Goal: Information Seeking & Learning: Learn about a topic

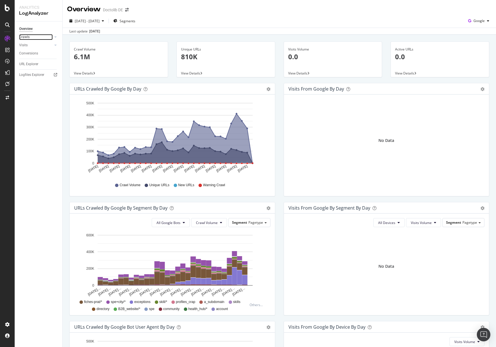
click at [35, 39] on link "Crawls" at bounding box center [36, 37] width 34 height 6
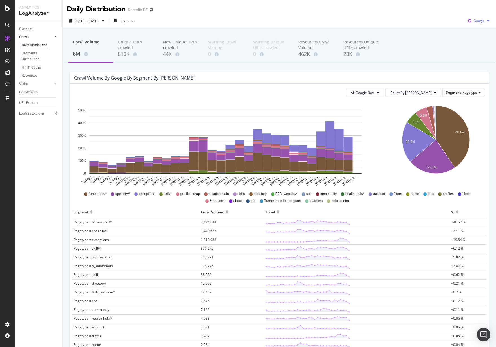
click at [479, 21] on span "Google" at bounding box center [478, 20] width 11 height 5
click at [473, 54] on span "OpenAI" at bounding box center [478, 52] width 21 height 5
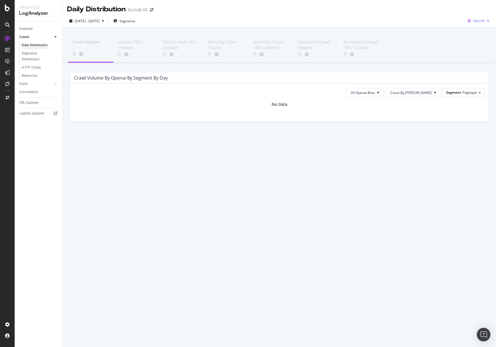
click at [477, 20] on span "OpenAI" at bounding box center [479, 20] width 12 height 5
click at [469, 61] on span "Other AI Bots" at bounding box center [479, 63] width 21 height 5
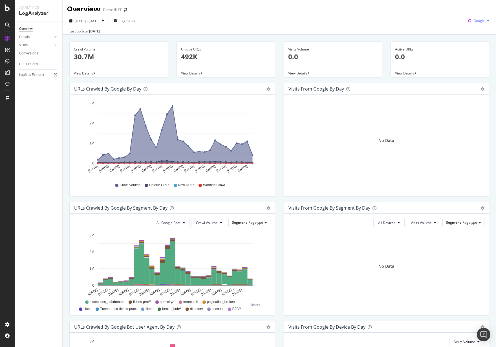
click at [477, 17] on div "Google" at bounding box center [479, 21] width 26 height 8
click at [468, 55] on div "OpenAI" at bounding box center [474, 53] width 39 height 8
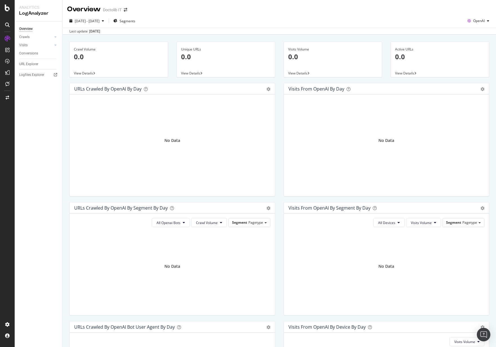
click at [471, 16] on div "[DATE] - [DATE] Segments OpenAI Last update [DATE]" at bounding box center [279, 24] width 433 height 21
click at [473, 21] on span "OpenAI" at bounding box center [479, 20] width 12 height 5
click at [473, 62] on span "Other AI Bots" at bounding box center [478, 63] width 21 height 5
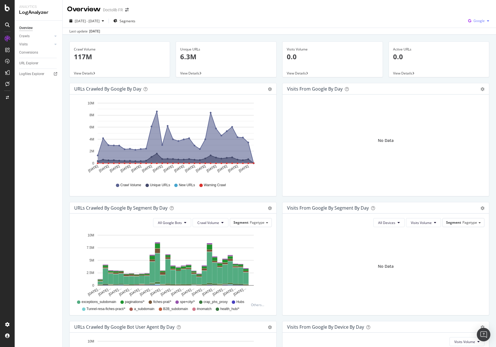
click at [478, 22] on span "Google" at bounding box center [478, 20] width 11 height 5
click at [472, 57] on div "OpenAI" at bounding box center [474, 53] width 39 height 8
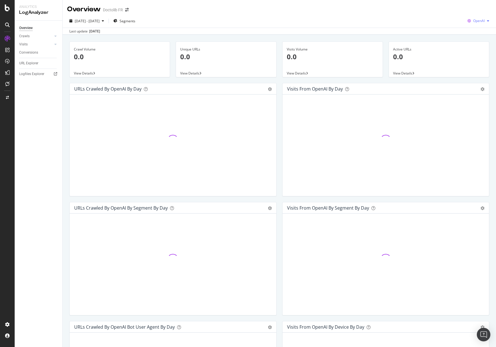
click at [468, 21] on icon "button" at bounding box center [469, 21] width 8 height 8
